Goal: Register for event/course

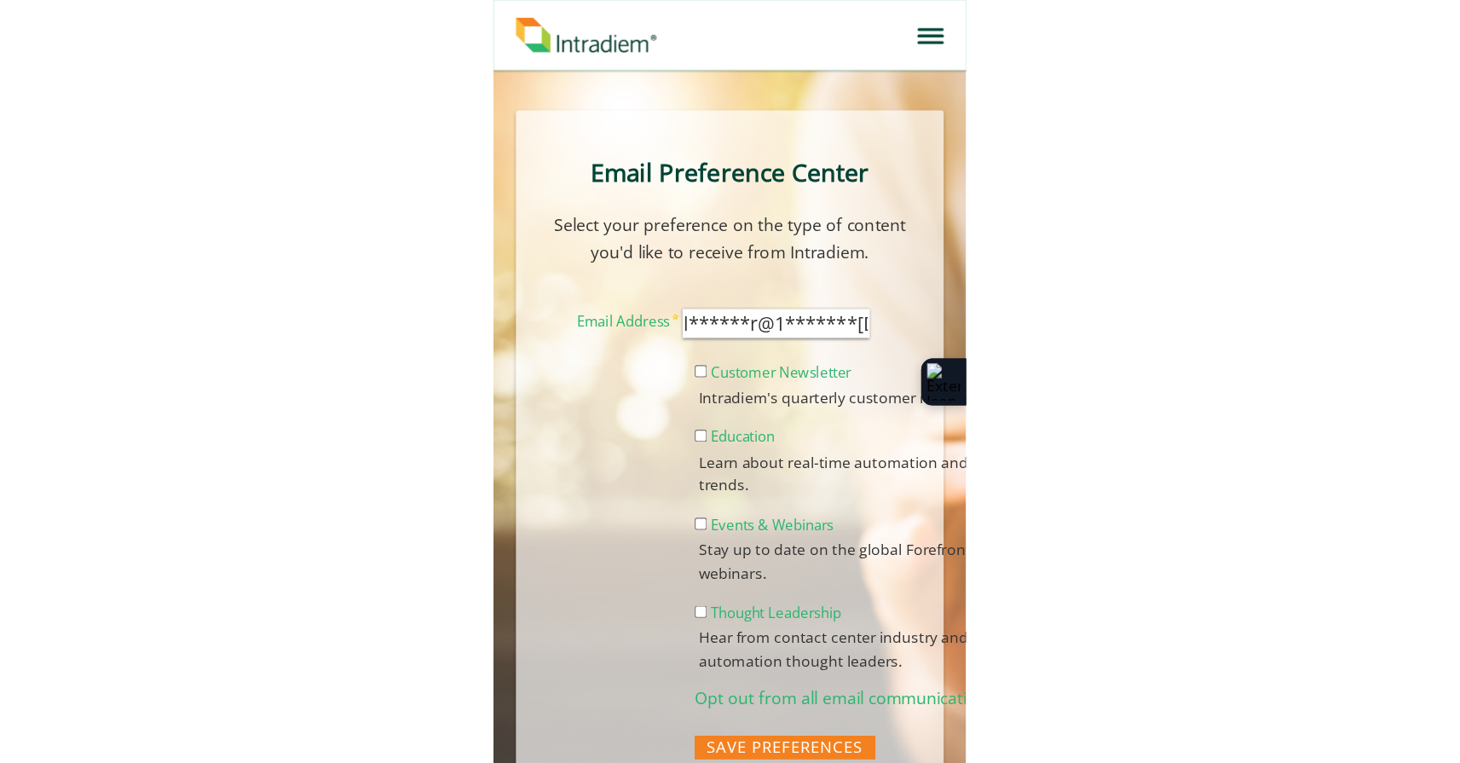
scroll to position [8, 0]
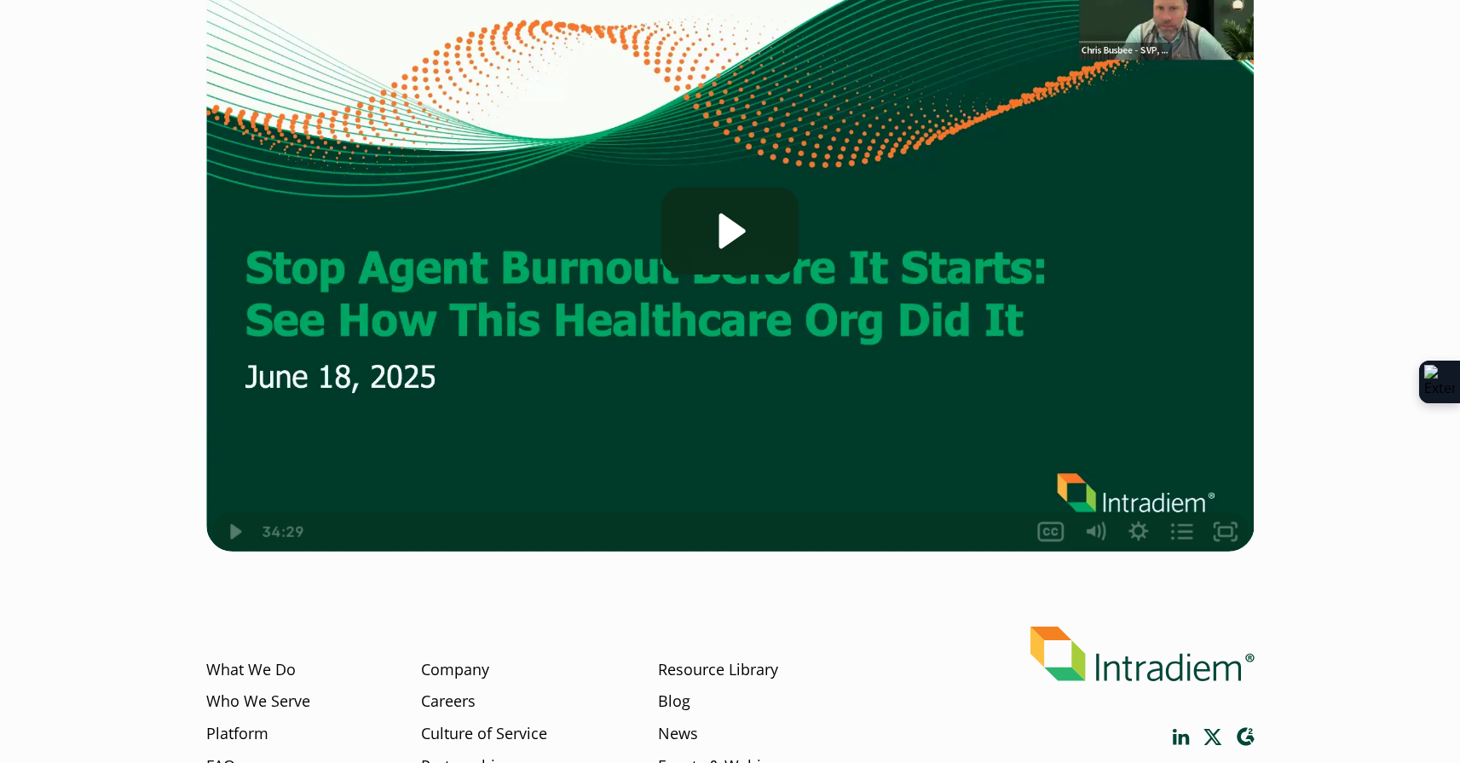
scroll to position [48, 0]
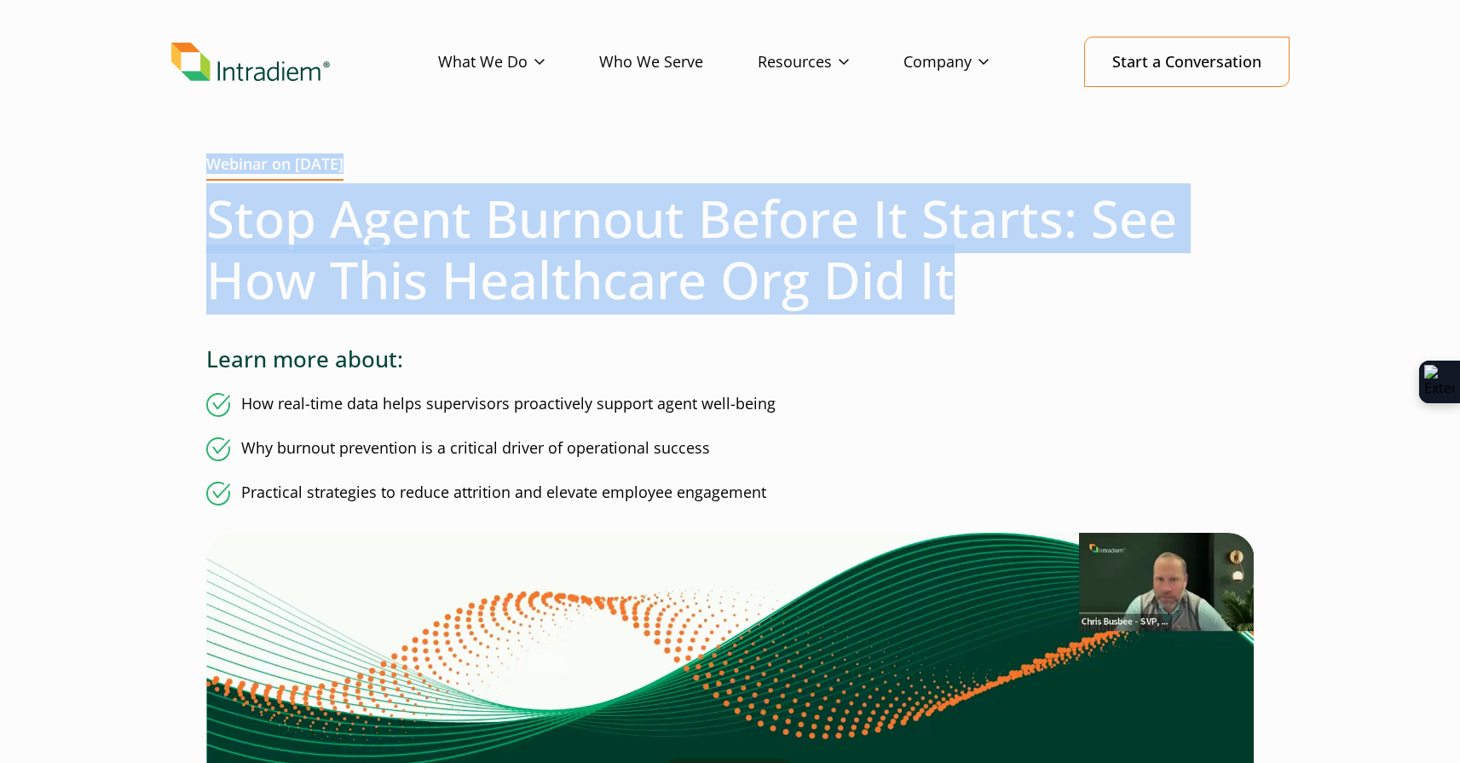
drag, startPoint x: 195, startPoint y: 164, endPoint x: 978, endPoint y: 304, distance: 795.5
click at [978, 304] on div "Webinar on June 18, 2025 Stop Agent Burnout Before It Starts: See How This Heal…" at bounding box center [730, 666] width 1118 height 1022
copy div "Webinar on June 18, 2025 Stop Agent Burnout Before It Starts: See How This Heal…"
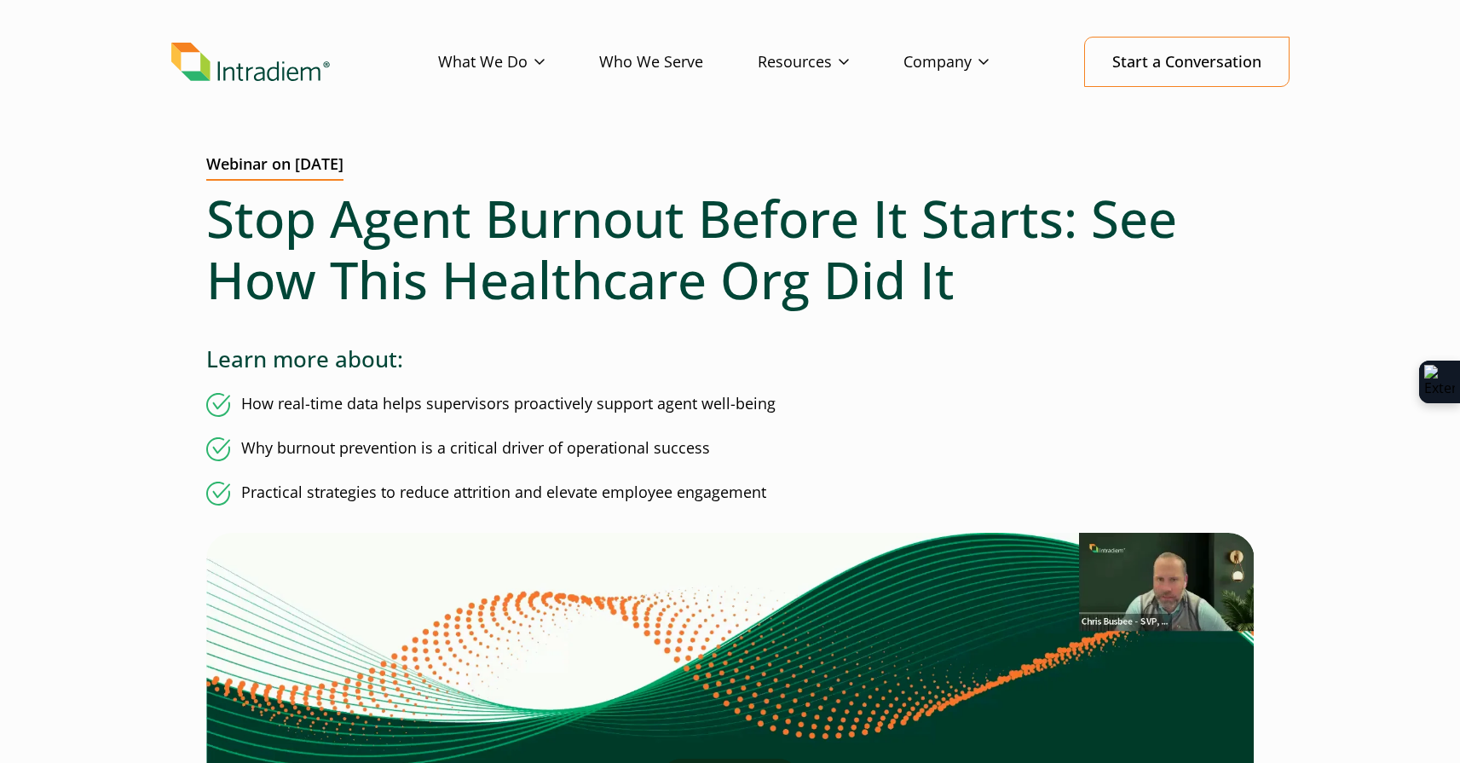
click at [377, 323] on div "Webinar on June 18, 2025 Stop Agent Burnout Before It Starts: See How This Heal…" at bounding box center [730, 666] width 1118 height 1022
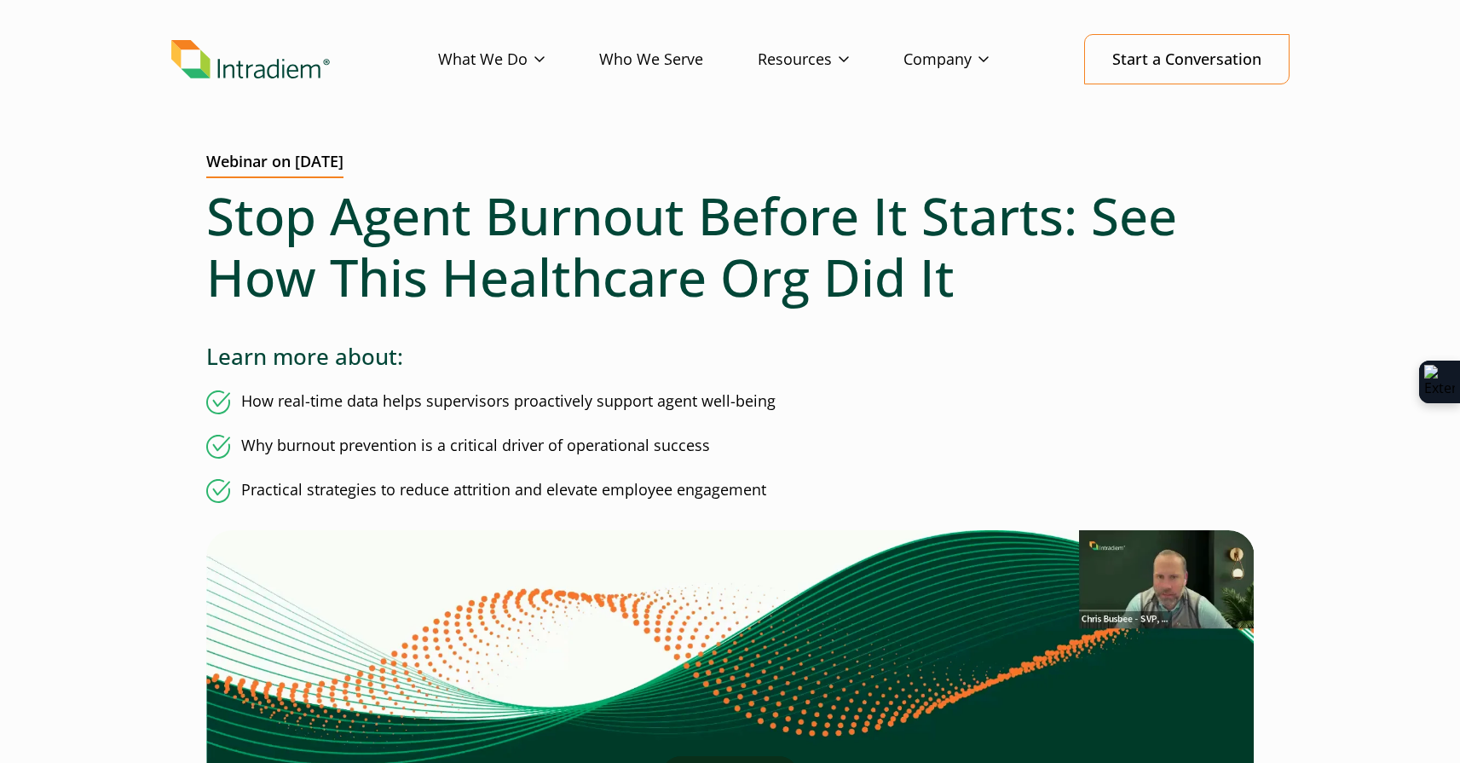
scroll to position [51, 0]
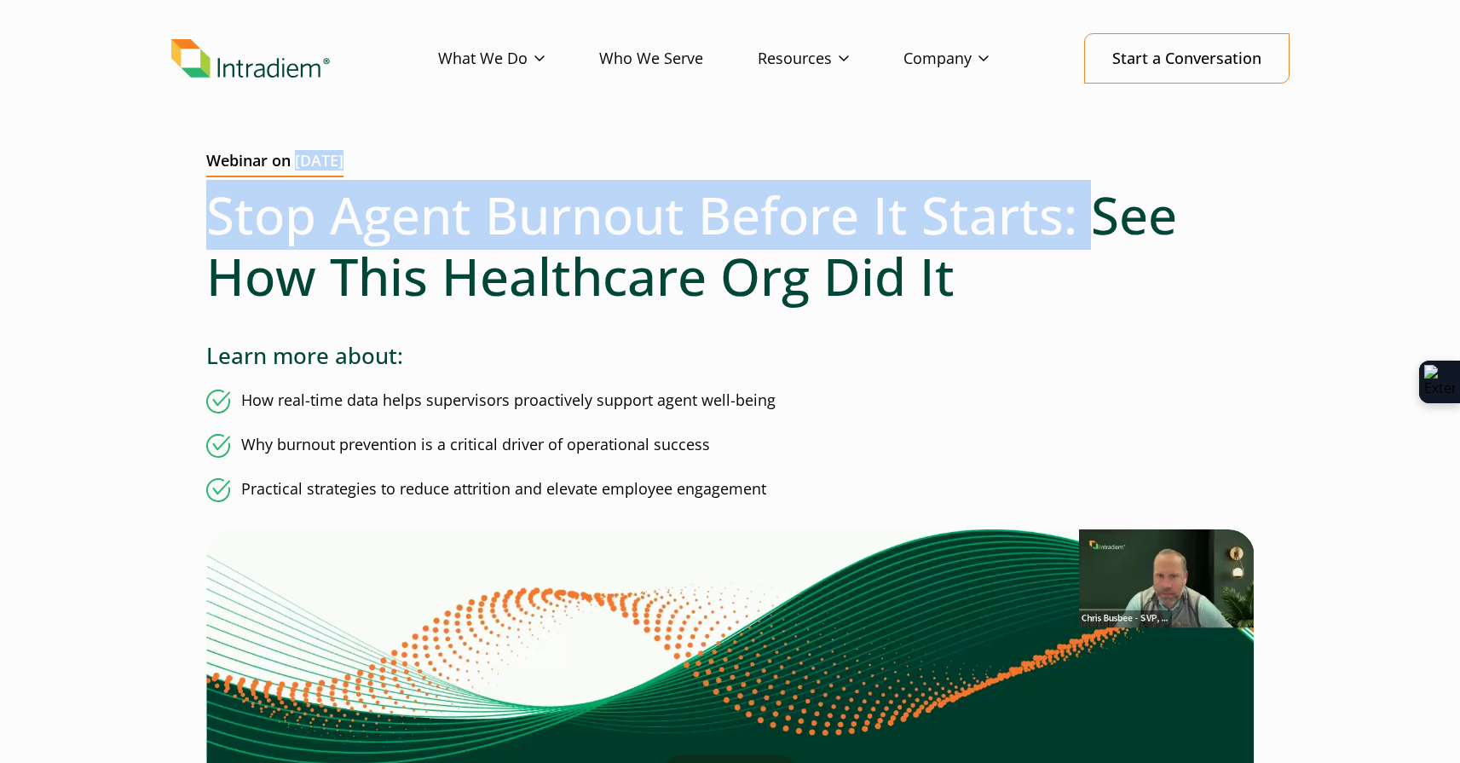
drag, startPoint x: 296, startPoint y: 159, endPoint x: 1079, endPoint y: 185, distance: 783.5
click at [1082, 184] on div "Webinar on June 18, 2025 Stop Agent Burnout Before It Starts: See How This Heal…" at bounding box center [730, 663] width 1118 height 1022
copy div "June 18, 2025 Stop Agent Burnout Before It Starts:"
